Goal: Book appointment/travel/reservation

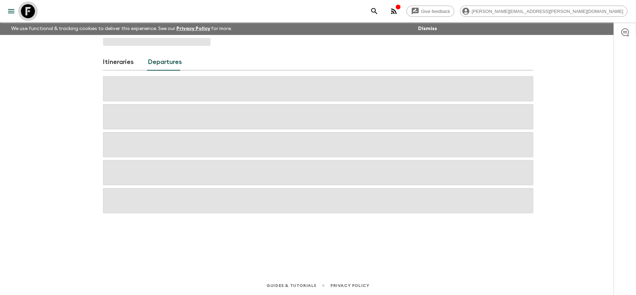
click at [30, 11] on icon at bounding box center [28, 11] width 14 height 14
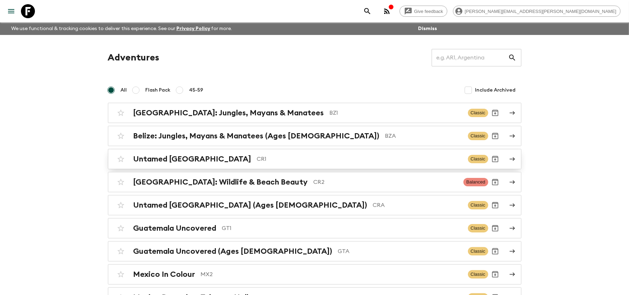
click at [283, 165] on div "Untamed [GEOGRAPHIC_DATA] CR1 Classic" at bounding box center [301, 159] width 374 height 14
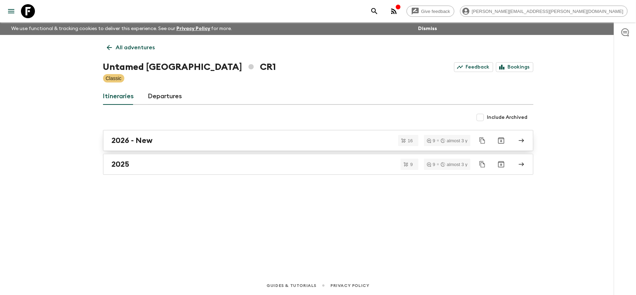
click at [242, 139] on div "2026 - New" at bounding box center [312, 140] width 400 height 9
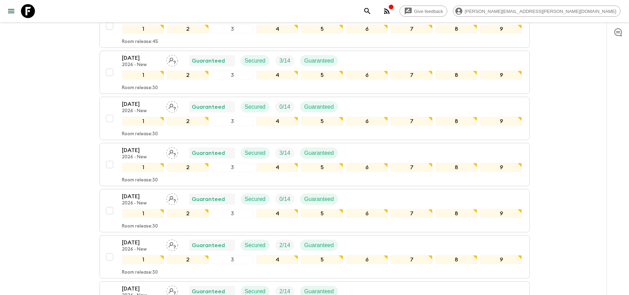
scroll to position [419, 0]
